Goal: Find contact information: Find contact information

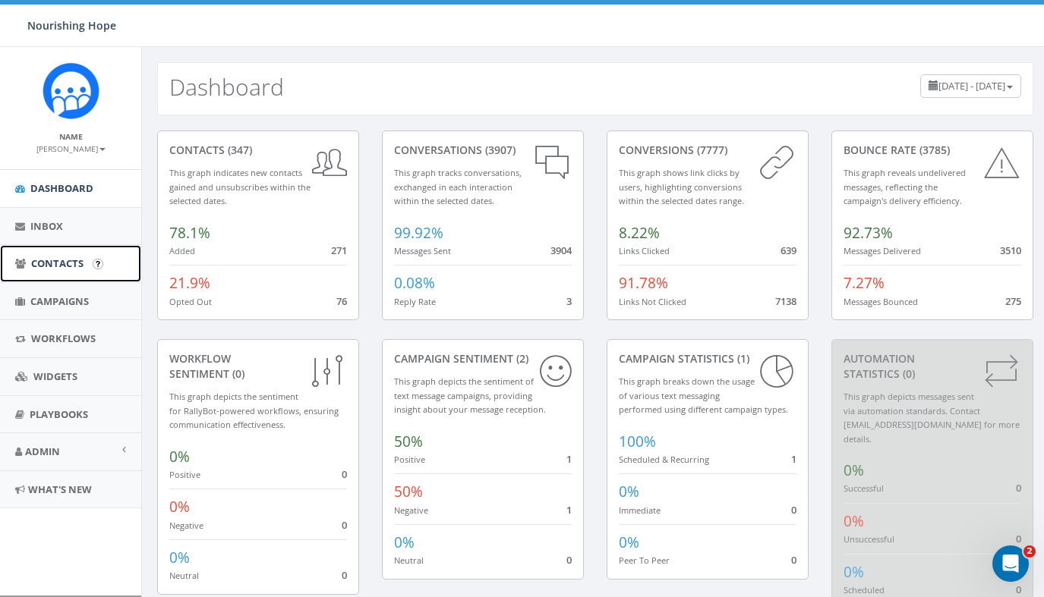
click at [52, 270] on span "Contacts" at bounding box center [57, 264] width 52 height 14
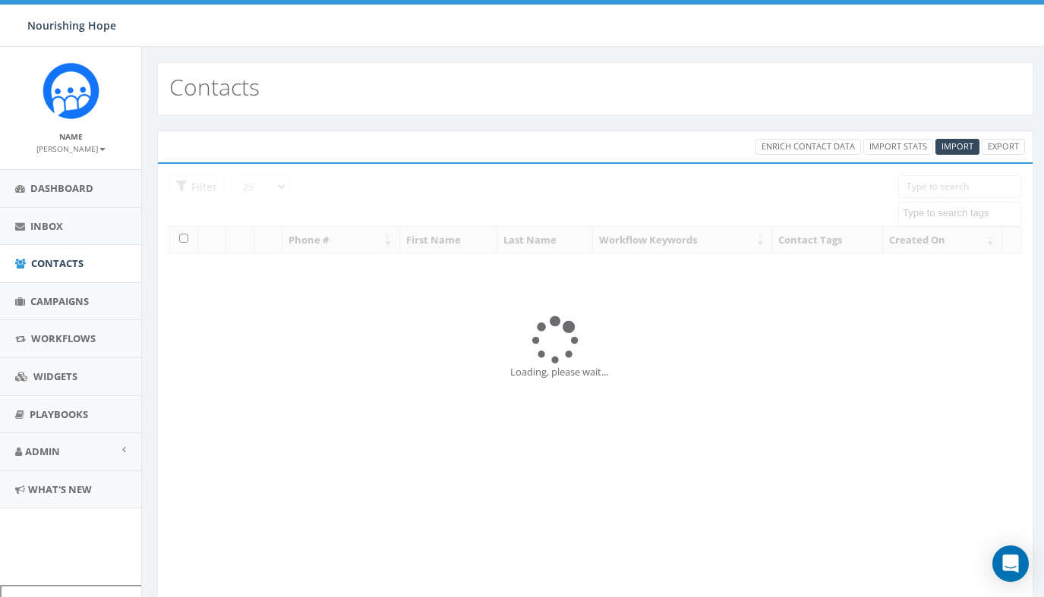
select select
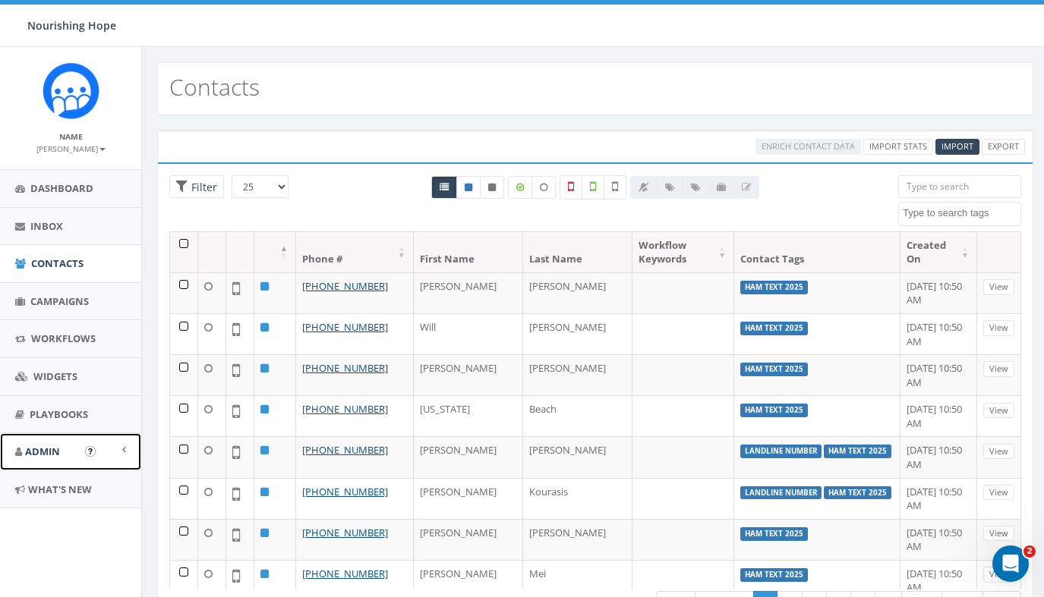
click at [31, 452] on span "Admin" at bounding box center [42, 452] width 35 height 14
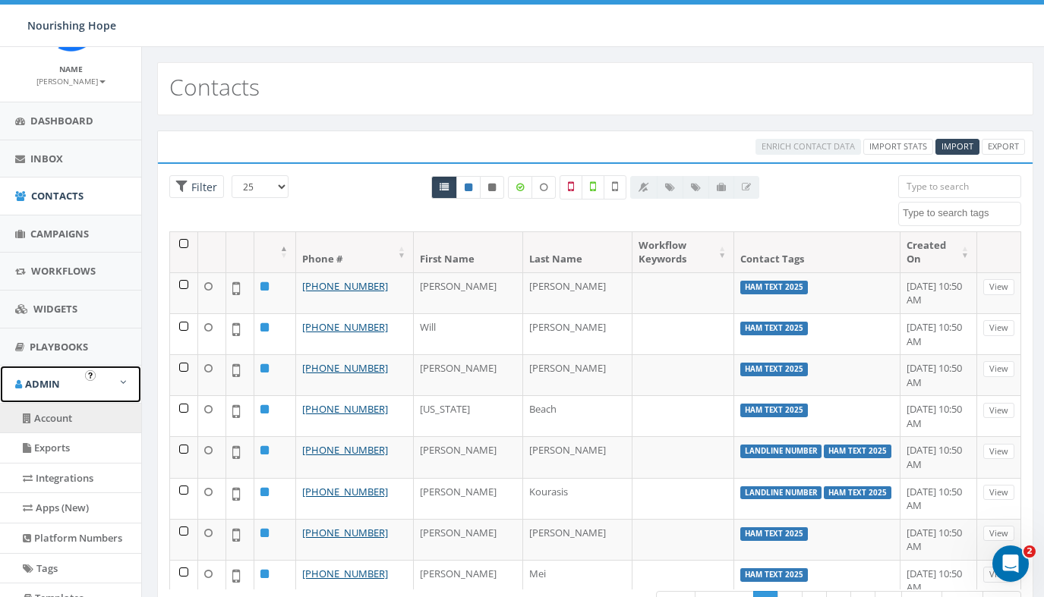
scroll to position [76, 0]
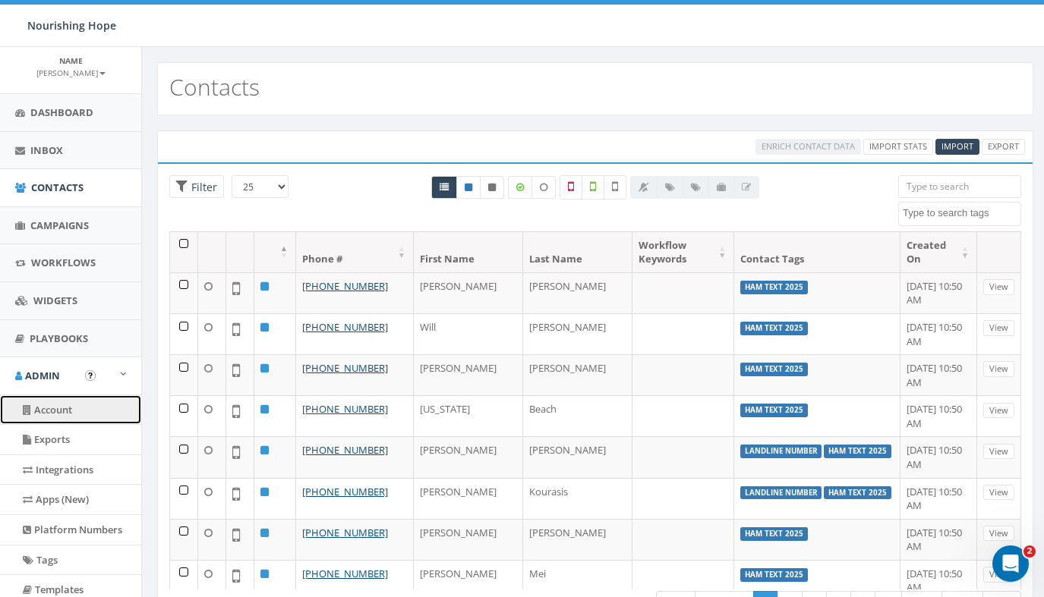
click at [52, 413] on link "Account" at bounding box center [70, 410] width 141 height 30
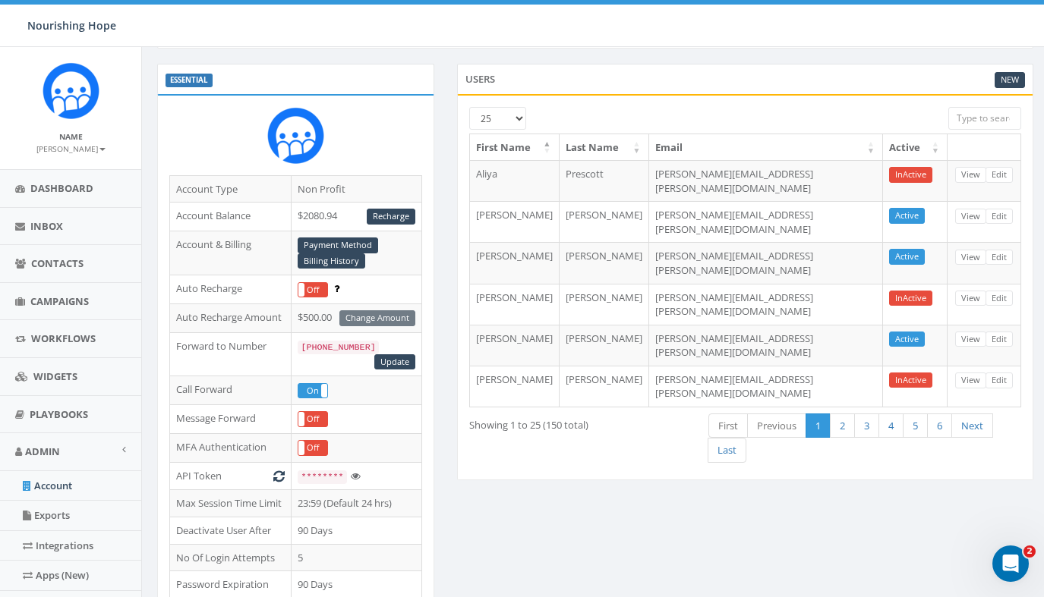
scroll to position [71, 0]
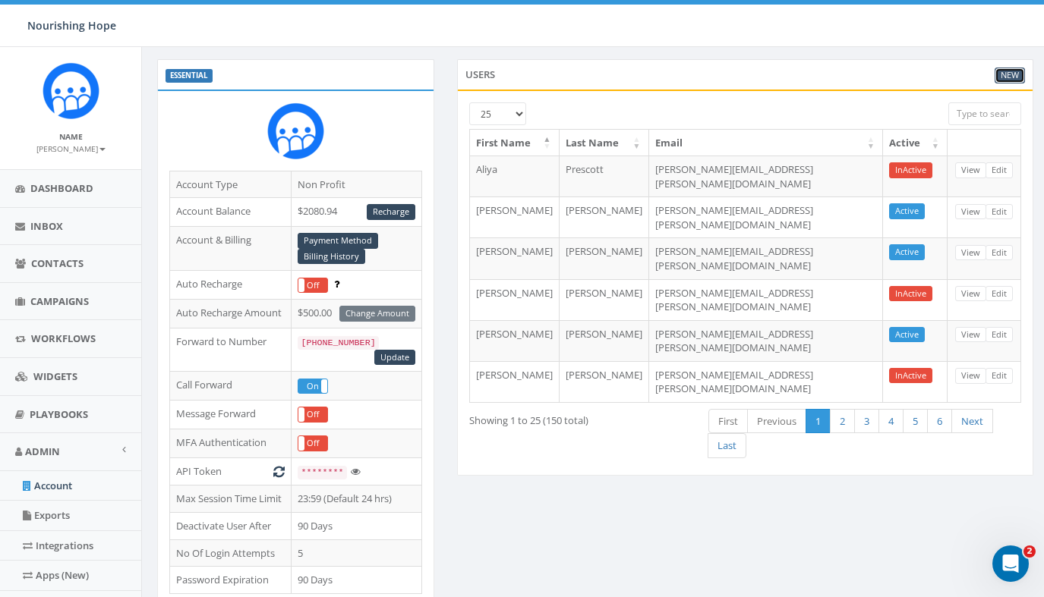
click at [1016, 73] on link "New" at bounding box center [1009, 76] width 30 height 16
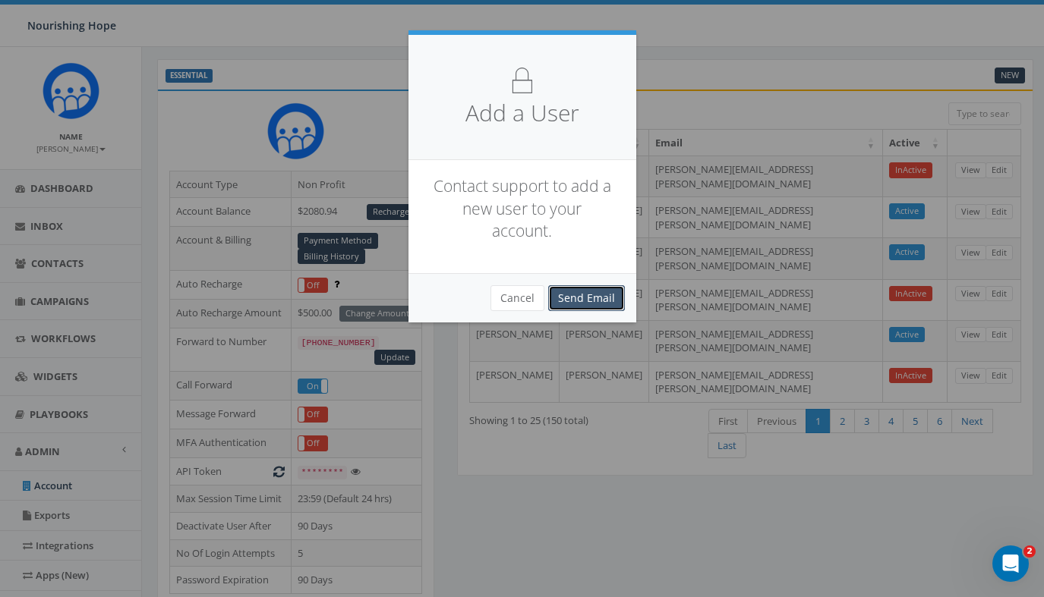
click at [572, 305] on link "Send Email" at bounding box center [586, 298] width 77 height 26
click at [530, 301] on button "Cancel" at bounding box center [517, 298] width 54 height 26
